Goal: Task Accomplishment & Management: Manage account settings

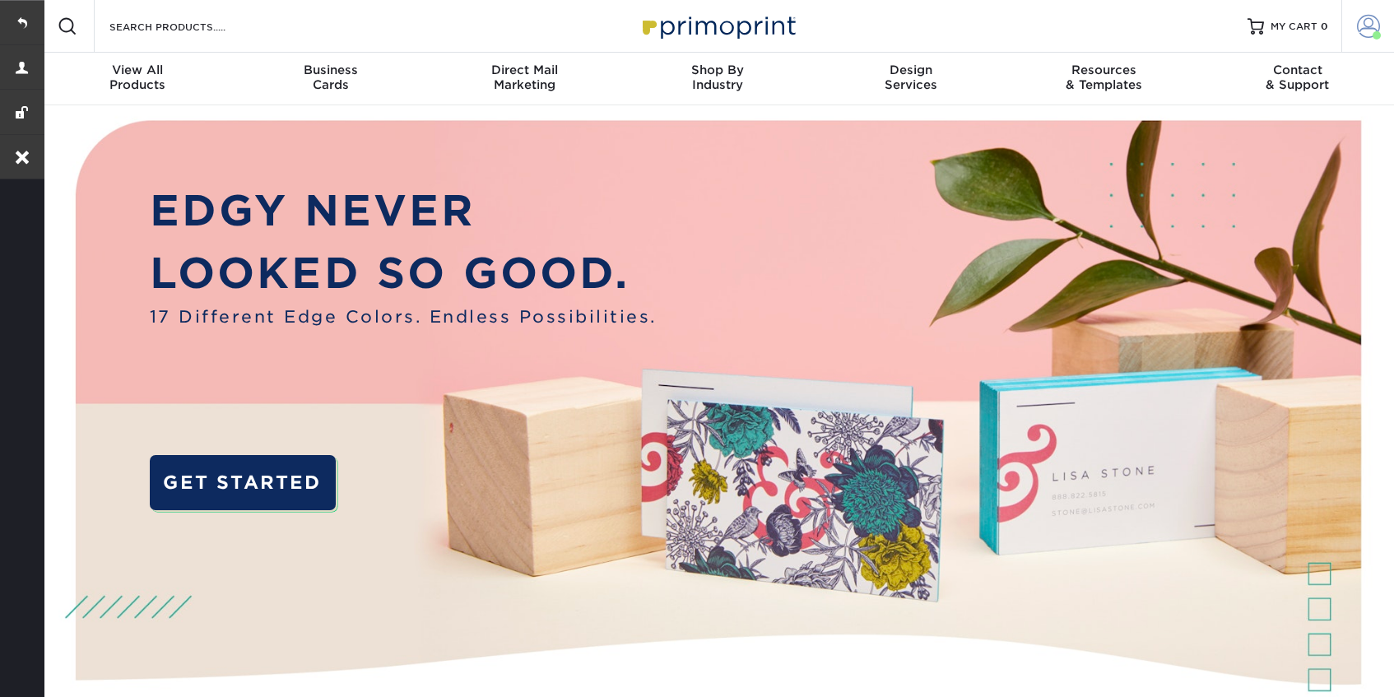
click at [1366, 29] on span at bounding box center [1368, 26] width 23 height 23
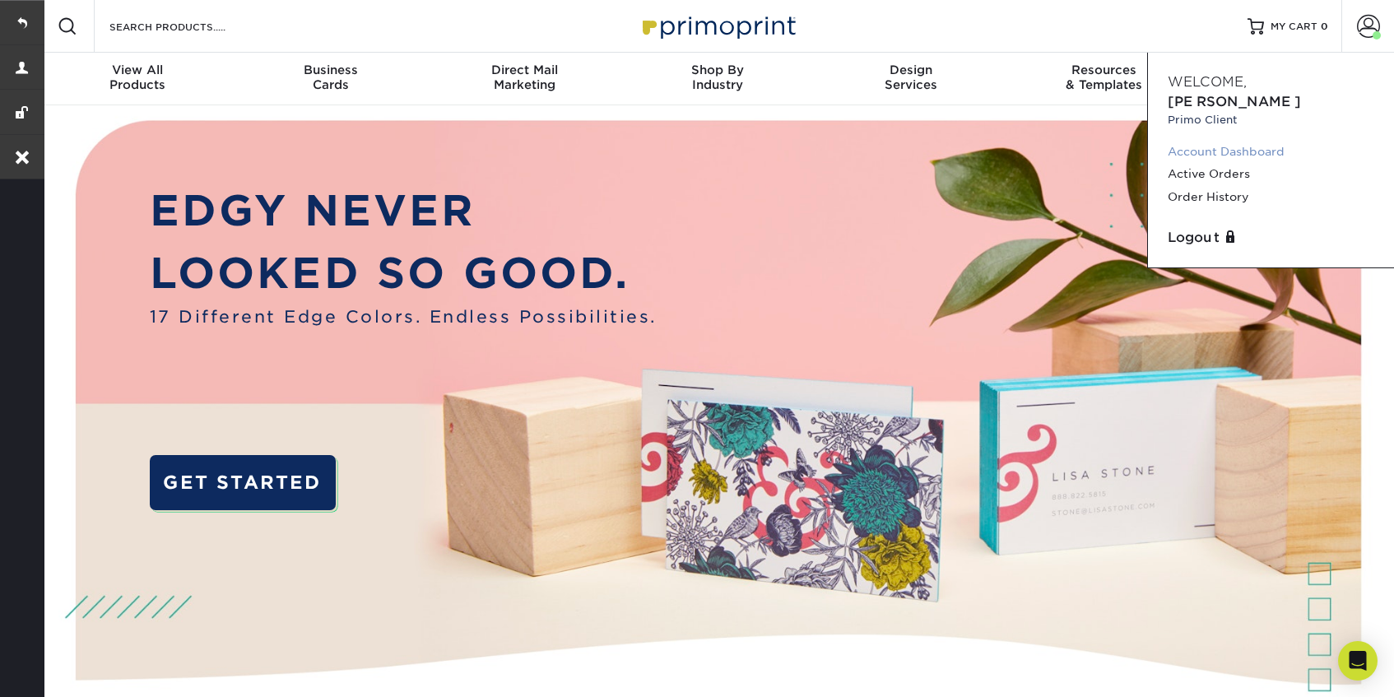
click at [1216, 141] on link "Account Dashboard" at bounding box center [1271, 152] width 207 height 22
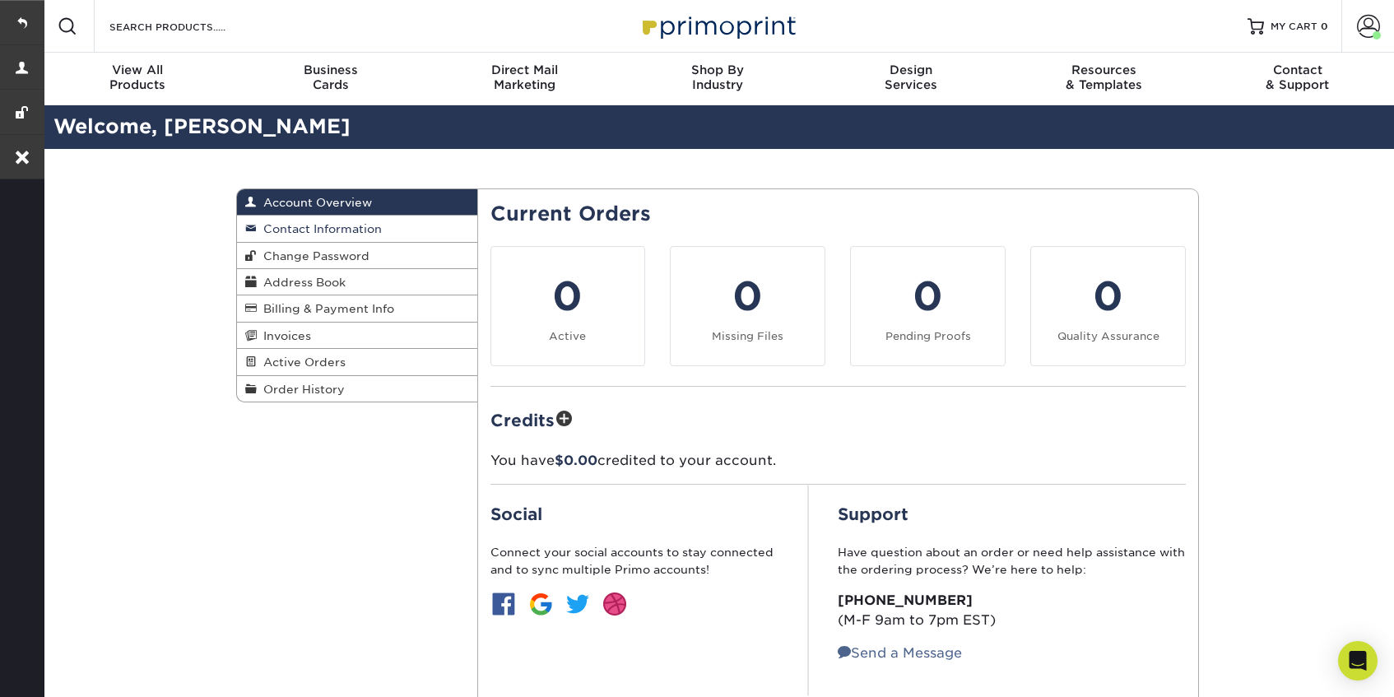
click at [278, 222] on span "Contact Information" at bounding box center [319, 228] width 125 height 13
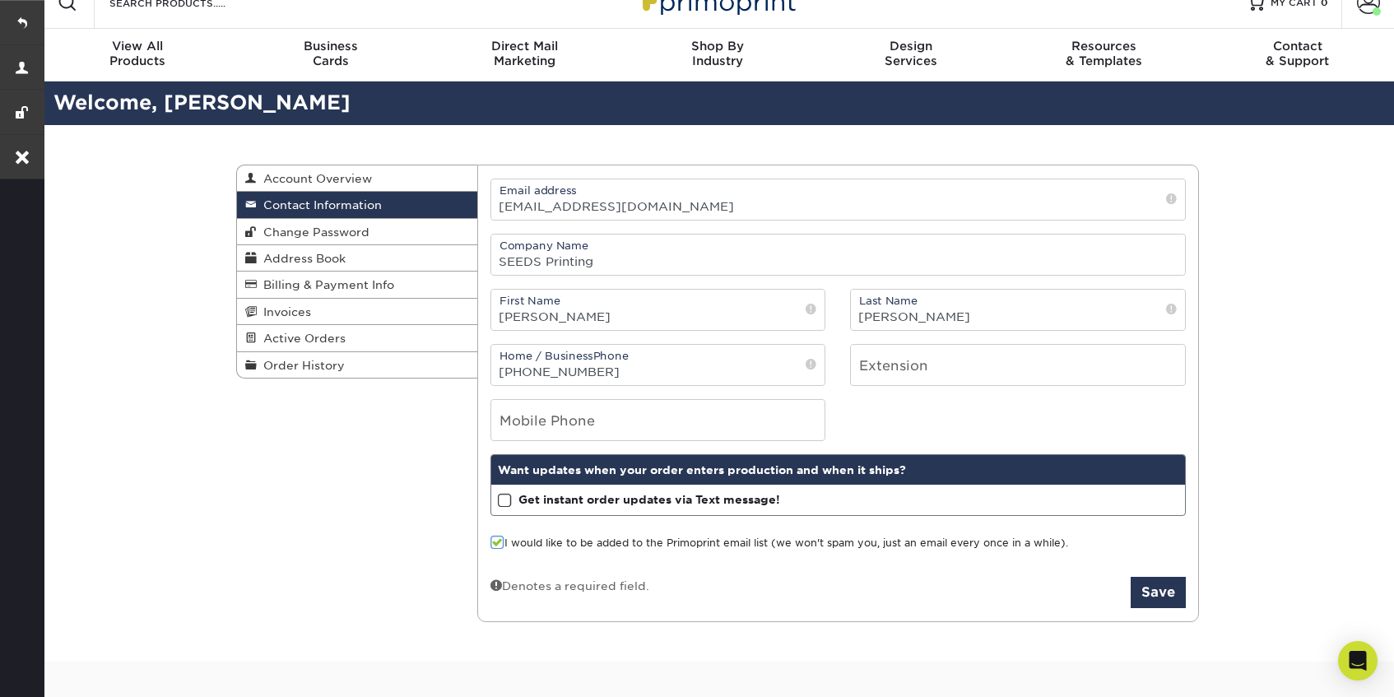
scroll to position [25, 0]
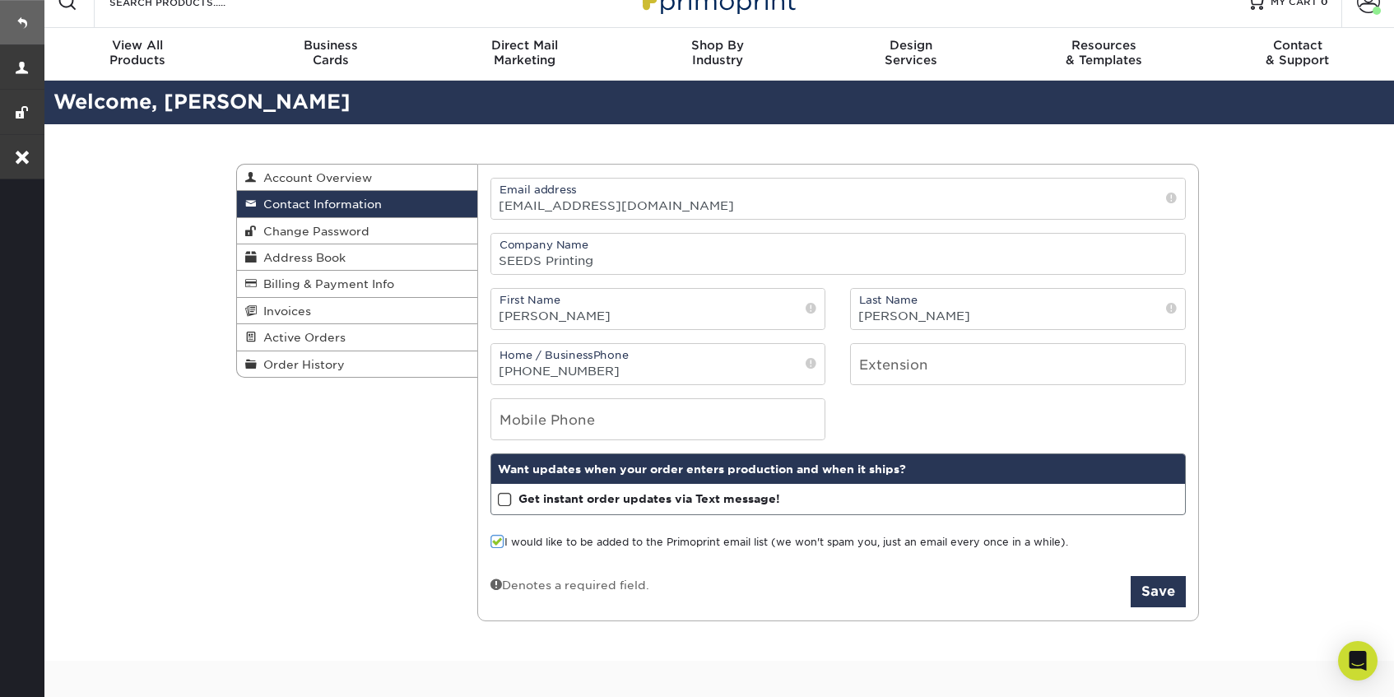
click at [20, 24] on link at bounding box center [22, 22] width 44 height 44
